Goal: Information Seeking & Learning: Learn about a topic

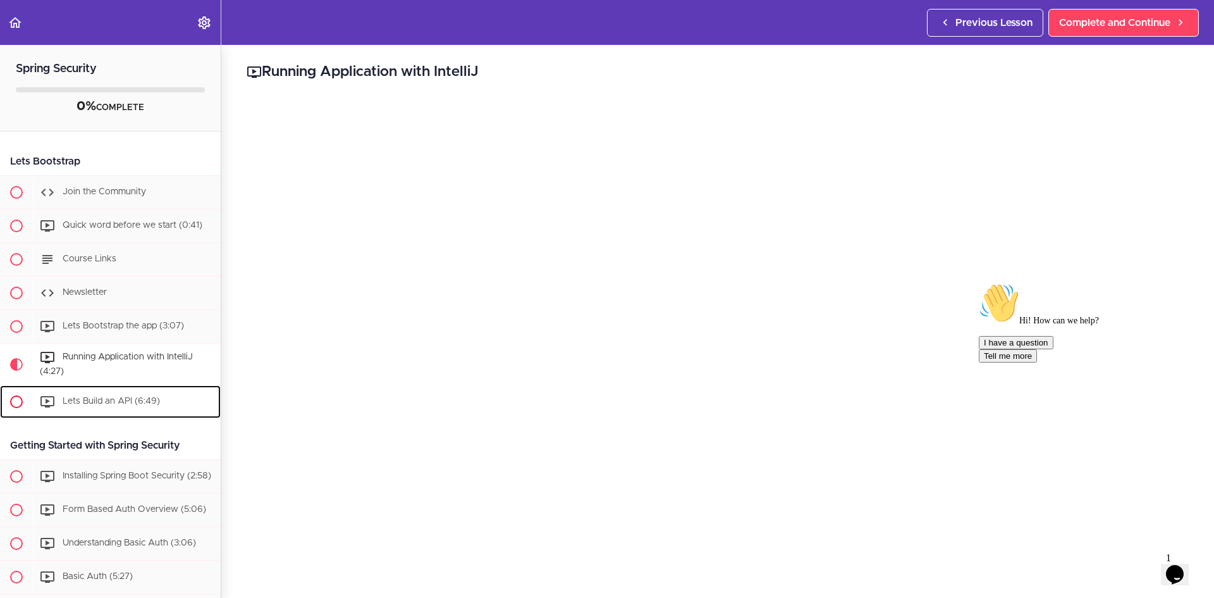
click at [83, 400] on span "Lets Build an API (6:49)" at bounding box center [111, 400] width 97 height 9
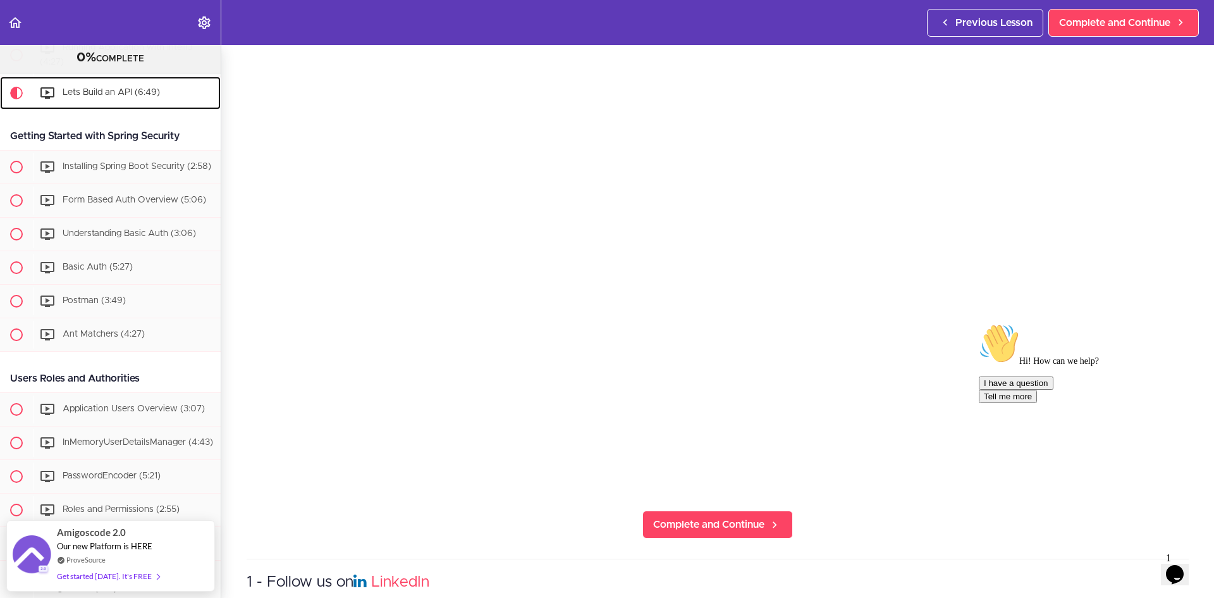
scroll to position [190, 0]
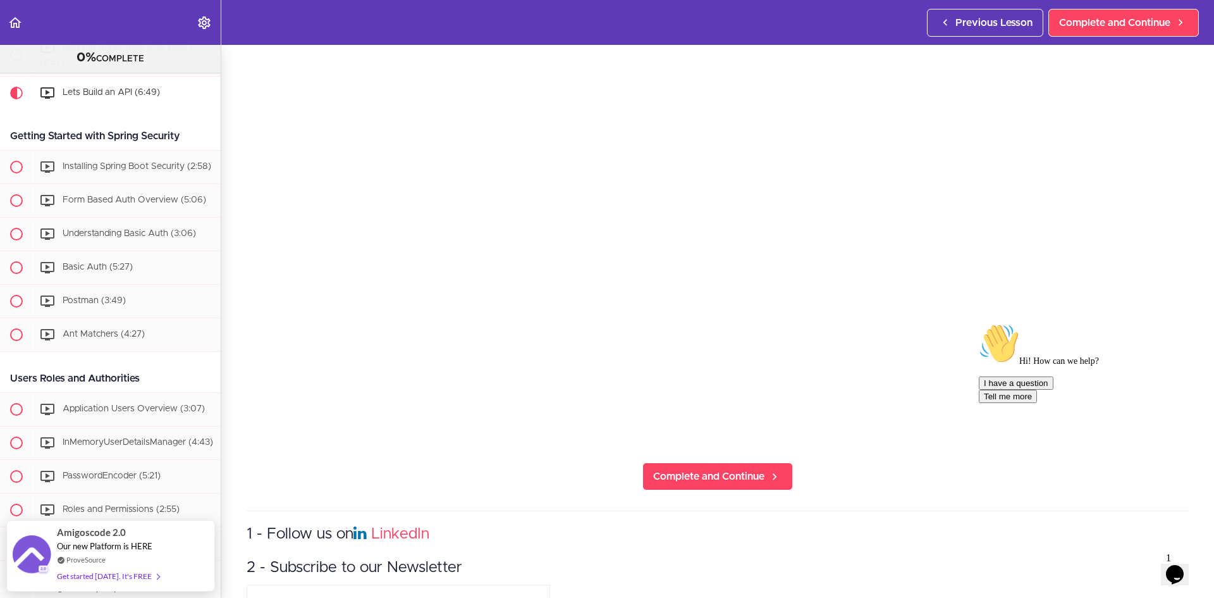
click at [979, 323] on icon "Chat attention grabber" at bounding box center [979, 323] width 0 height 0
click at [1141, 565] on icon "Close" at bounding box center [1141, 570] width 0 height 11
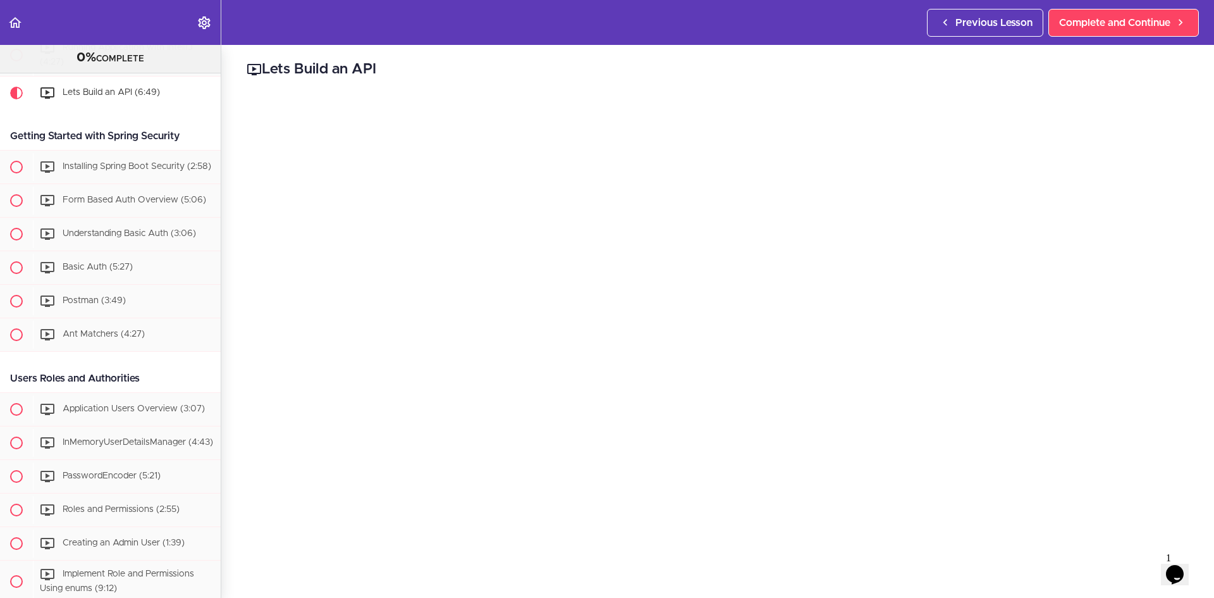
scroll to position [0, 0]
drag, startPoint x: 390, startPoint y: 80, endPoint x: 266, endPoint y: 68, distance: 124.5
click at [266, 68] on h2 "Lets Build an API" at bounding box center [718, 71] width 942 height 21
copy h2 "Lets Build an API"
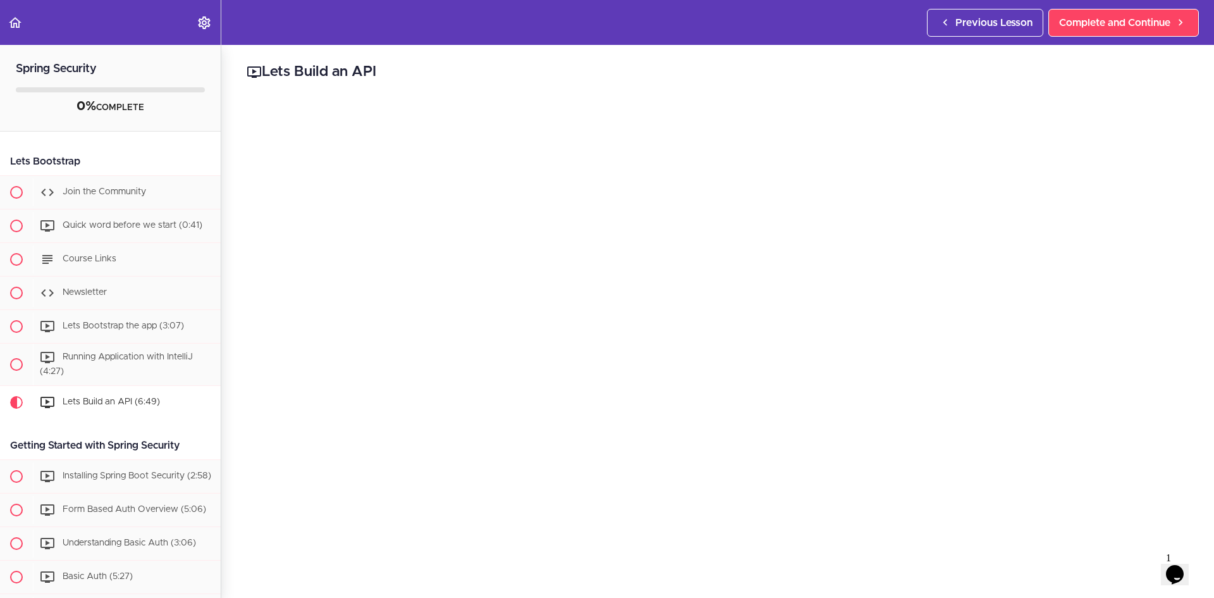
drag, startPoint x: 85, startPoint y: 162, endPoint x: -8, endPoint y: 164, distance: 92.3
click at [0, 164] on html "Autoplay Autocomplete Previous Lesson Complete and Continue Spring Security 0% …" at bounding box center [607, 305] width 1214 height 610
copy div "Lets Bootstrap"
click at [76, 260] on span "Course Links" at bounding box center [90, 258] width 54 height 9
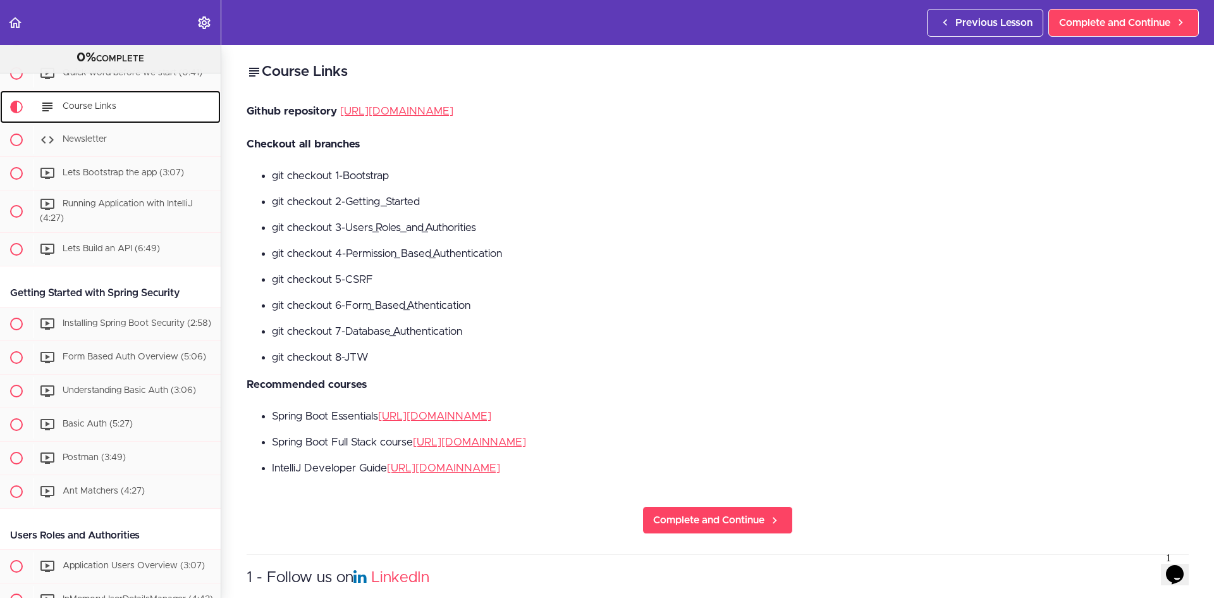
scroll to position [150, 0]
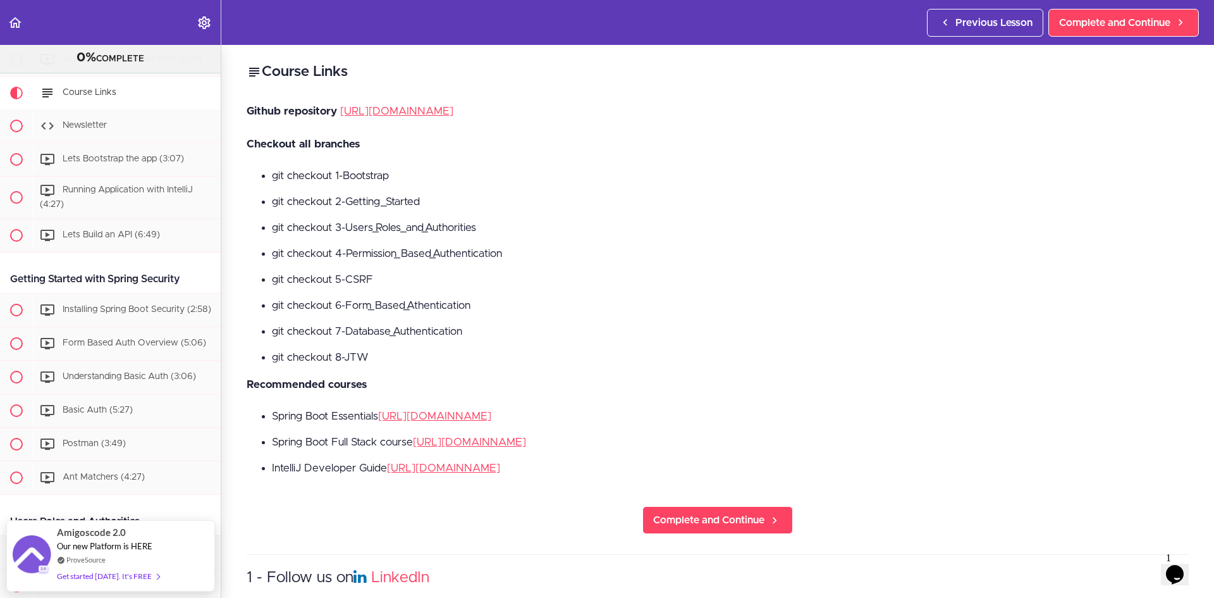
drag, startPoint x: 241, startPoint y: 95, endPoint x: 623, endPoint y: 467, distance: 533.9
click at [623, 467] on div "Course Links Github repository [URL][DOMAIN_NAME] Checkout all branches git che…" at bounding box center [717, 321] width 993 height 553
copy div "Github repository [URL][DOMAIN_NAME] Checkout all branches git checkout 1-Boots…"
drag, startPoint x: 183, startPoint y: 279, endPoint x: 8, endPoint y: 272, distance: 175.9
click at [8, 272] on div "Getting Started with Spring Security" at bounding box center [110, 279] width 221 height 28
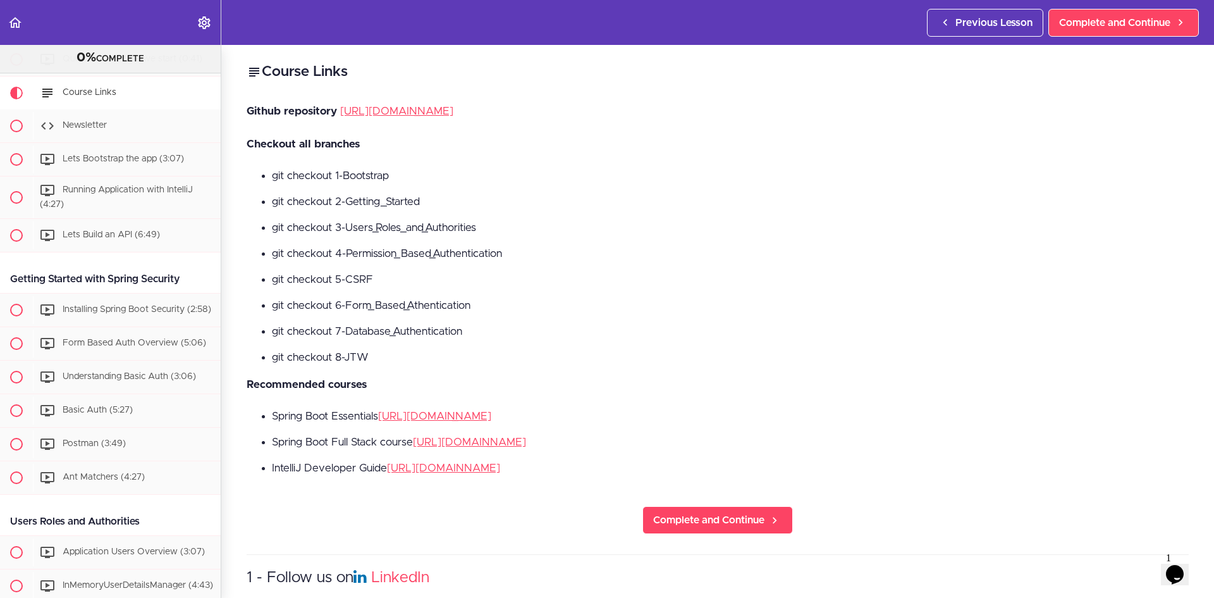
copy div "Getting Started with Spring Security"
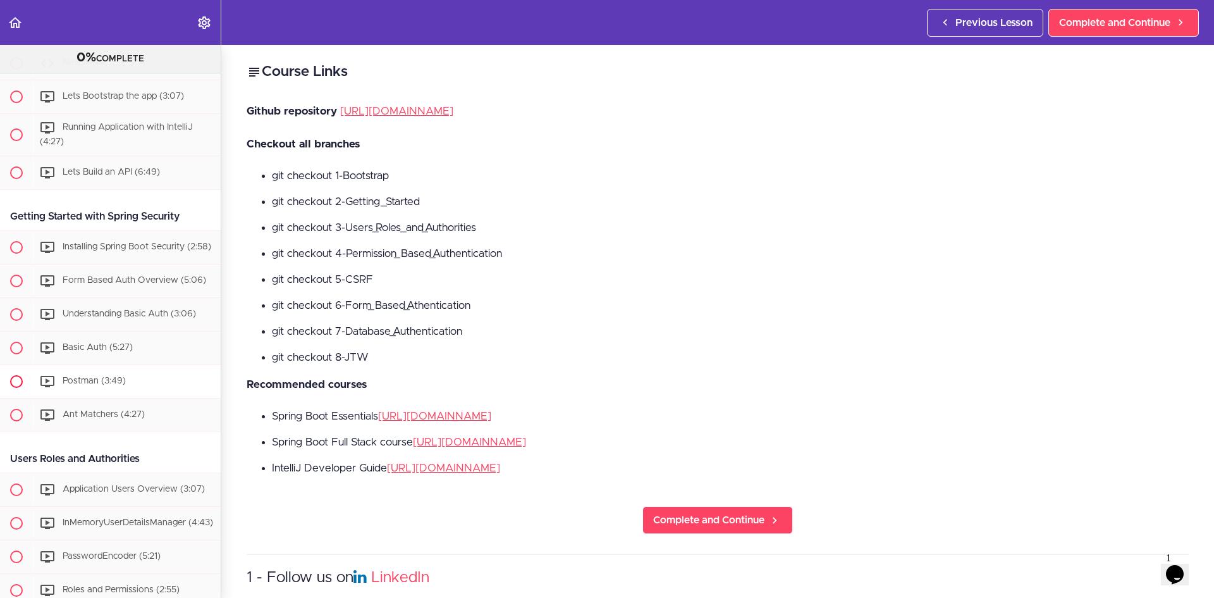
scroll to position [214, 0]
click at [157, 253] on div "Installing Spring Boot Security (2:58)" at bounding box center [127, 247] width 188 height 28
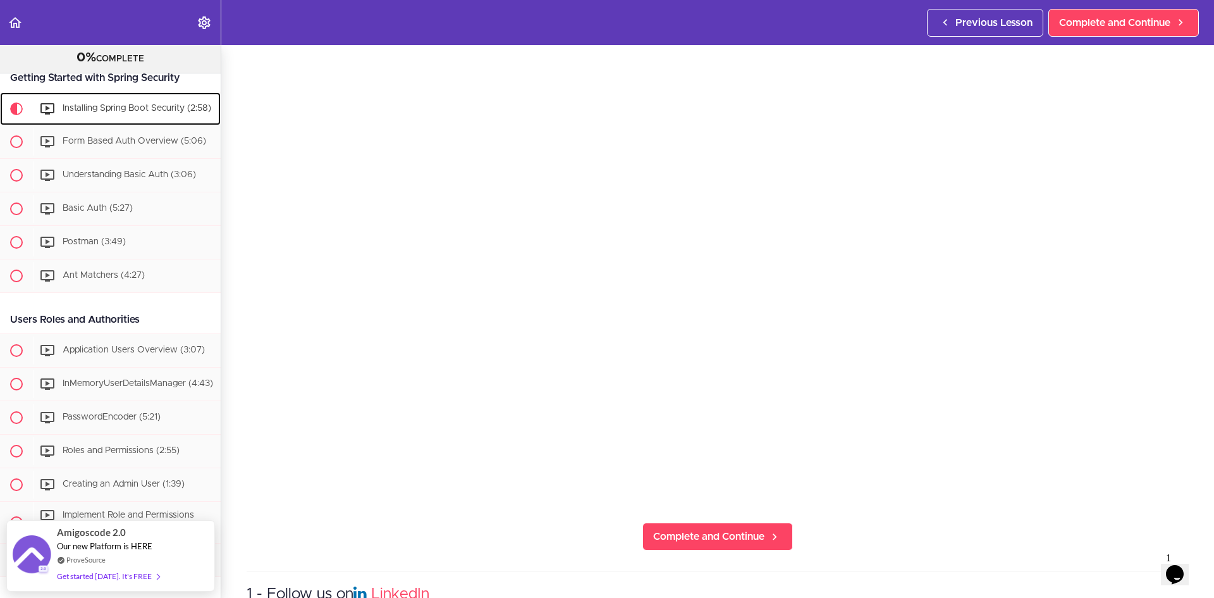
scroll to position [126, 0]
